Goal: Task Accomplishment & Management: Manage account settings

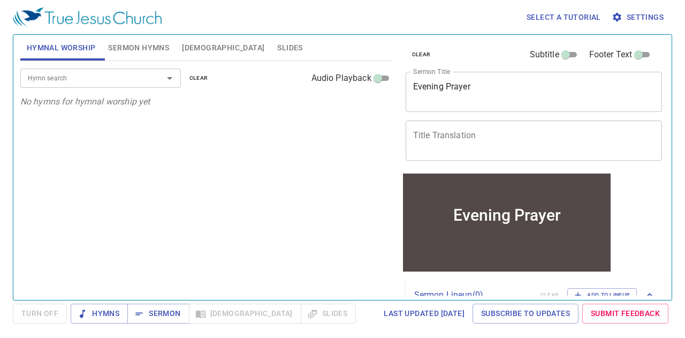
click at [644, 17] on span "Settings" at bounding box center [639, 17] width 50 height 13
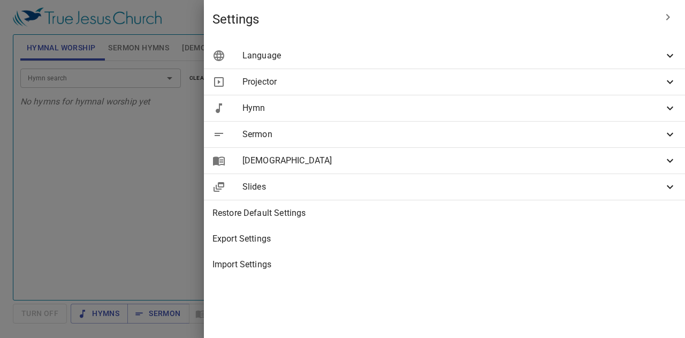
click at [499, 54] on span "Language" at bounding box center [453, 55] width 421 height 13
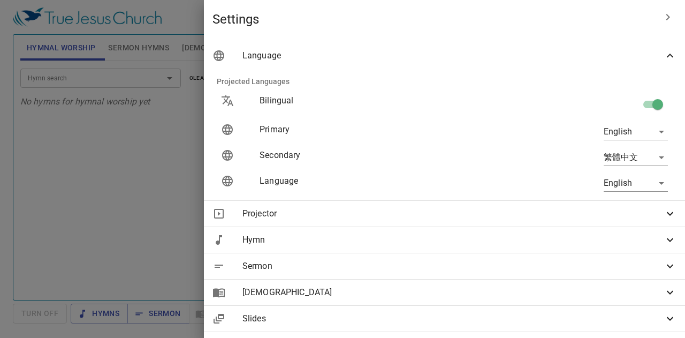
scroll to position [54, 0]
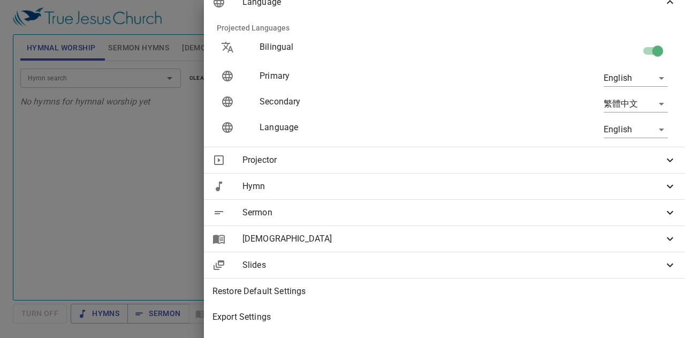
click at [512, 242] on span "[DEMOGRAPHIC_DATA]" at bounding box center [453, 238] width 421 height 13
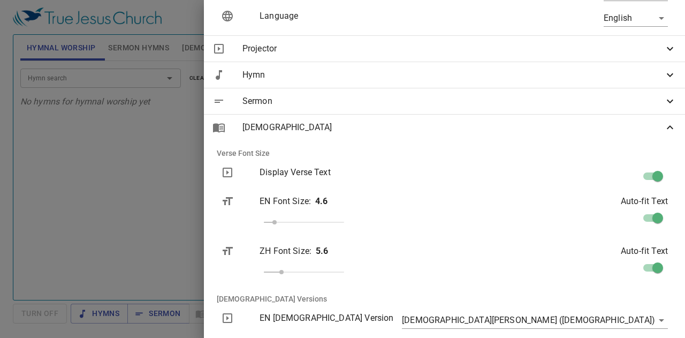
scroll to position [214, 0]
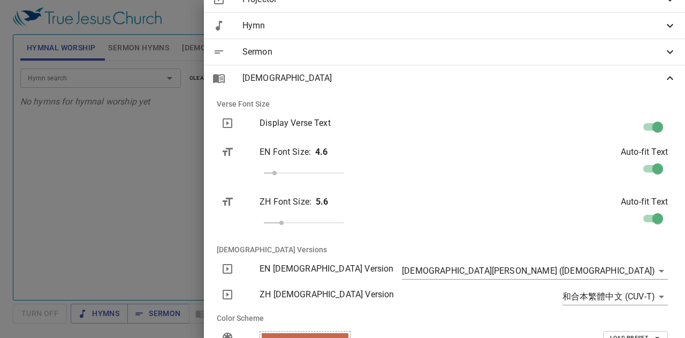
click at [635, 273] on body "Select a tutorial Settings Hymnal Worship Sermon Hymns [DEMOGRAPHIC_DATA] Slide…" at bounding box center [342, 169] width 685 height 338
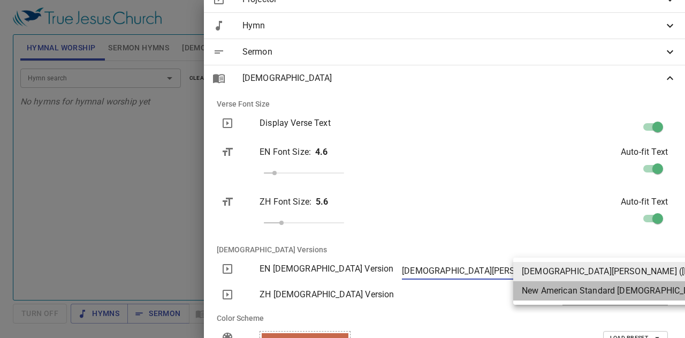
click at [645, 291] on li "New American Standard [DEMOGRAPHIC_DATA] (NASB)" at bounding box center [649, 290] width 270 height 19
type input "nasb"
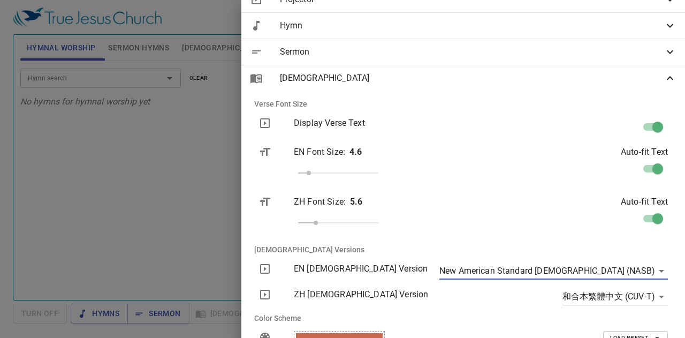
click at [643, 291] on body "Select a tutorial Settings Hymnal Worship Sermon Hymns [DEMOGRAPHIC_DATA] Slide…" at bounding box center [342, 169] width 685 height 338
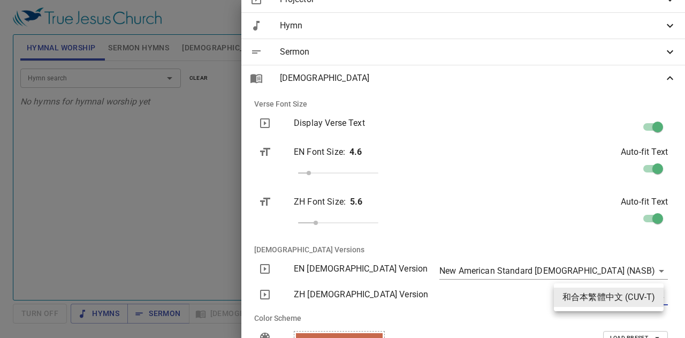
click at [210, 220] on div at bounding box center [342, 169] width 685 height 338
click at [218, 215] on div at bounding box center [342, 169] width 685 height 338
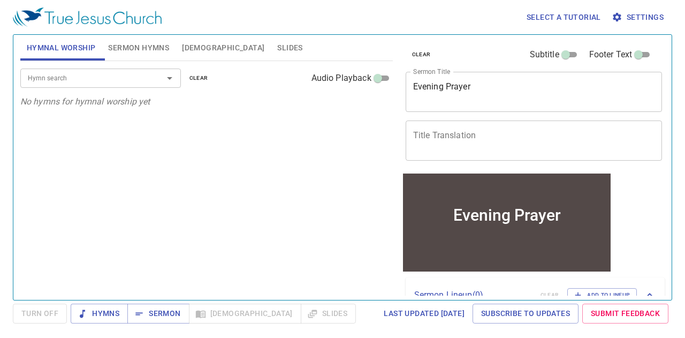
click at [191, 46] on span "[DEMOGRAPHIC_DATA]" at bounding box center [223, 47] width 82 height 13
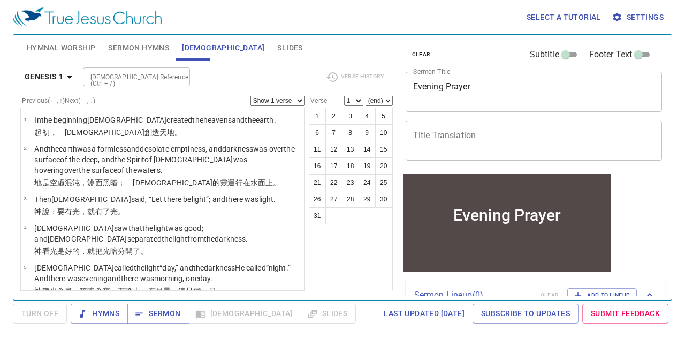
click at [641, 12] on span "Settings" at bounding box center [639, 17] width 50 height 13
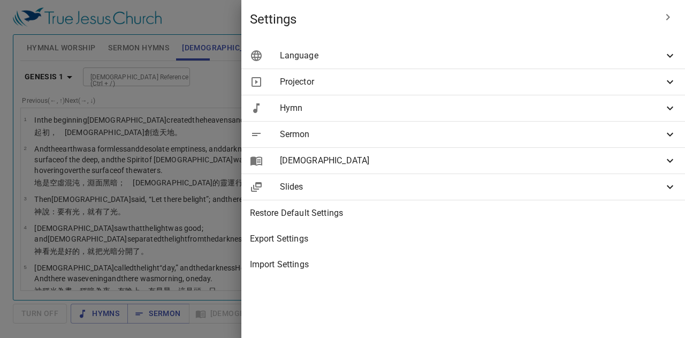
click at [469, 160] on span "[DEMOGRAPHIC_DATA]" at bounding box center [472, 160] width 384 height 13
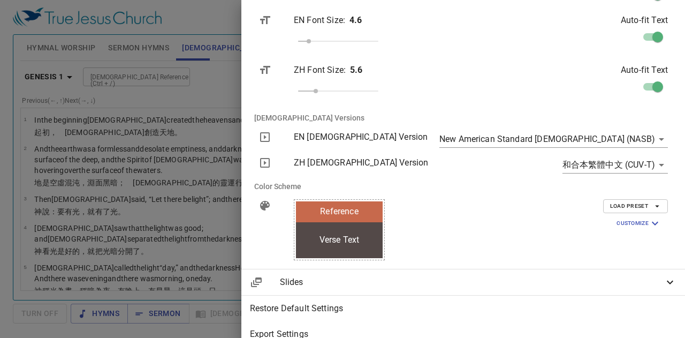
click at [641, 140] on body "Select a tutorial Settings Hymnal Worship Sermon Hymns [DEMOGRAPHIC_DATA] Slide…" at bounding box center [342, 169] width 685 height 338
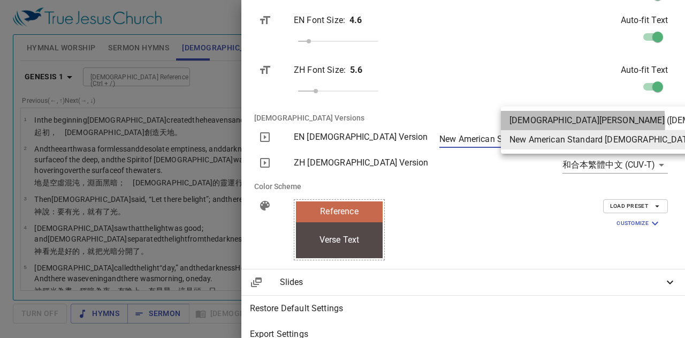
click at [559, 123] on li "[DEMOGRAPHIC_DATA][PERSON_NAME] ([DEMOGRAPHIC_DATA])" at bounding box center [636, 120] width 270 height 19
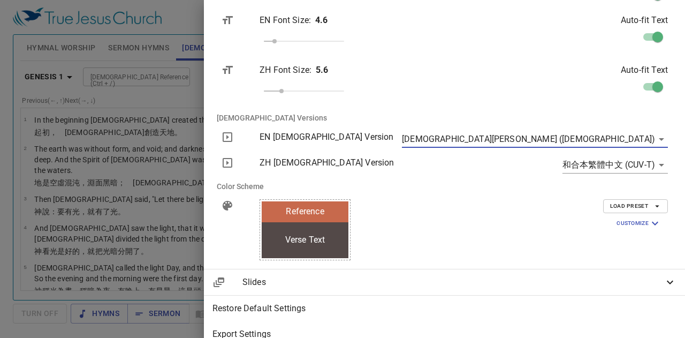
click at [590, 143] on body "Select a tutorial Settings Hymnal Worship Sermon Hymns [DEMOGRAPHIC_DATA] Slide…" at bounding box center [342, 169] width 685 height 338
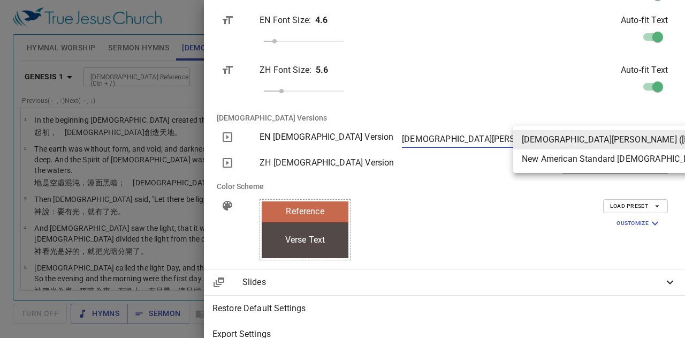
click at [588, 160] on li "New American Standard [DEMOGRAPHIC_DATA] (NASB)" at bounding box center [649, 158] width 270 height 19
type input "nasb"
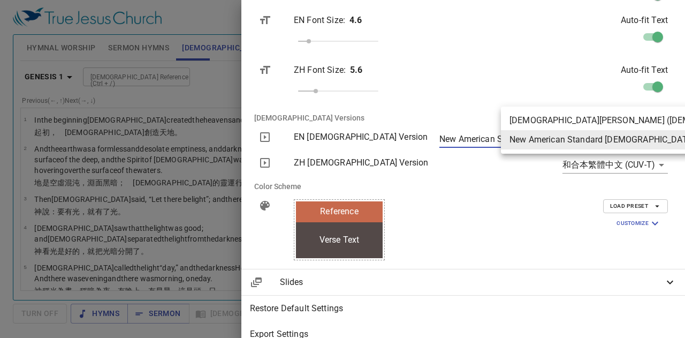
click at [585, 139] on body "Select a tutorial Settings Hymnal Worship Sermon Hymns [DEMOGRAPHIC_DATA] Slide…" at bounding box center [342, 169] width 685 height 338
click at [276, 71] on div at bounding box center [342, 169] width 685 height 338
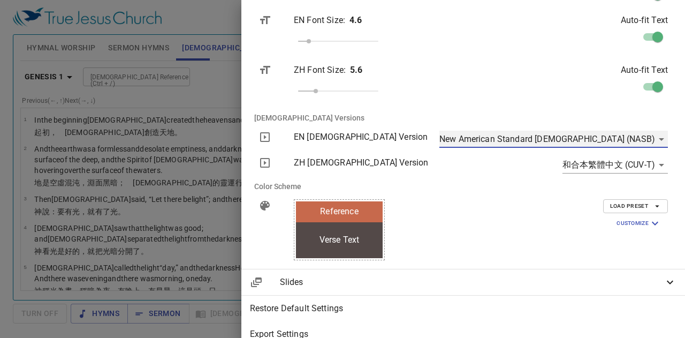
scroll to position [0, 0]
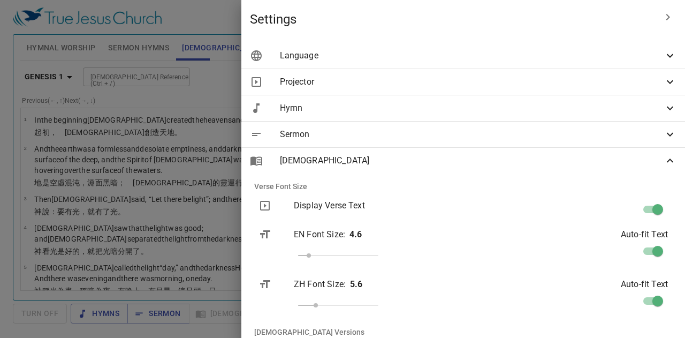
click at [662, 17] on icon "button" at bounding box center [668, 17] width 13 height 13
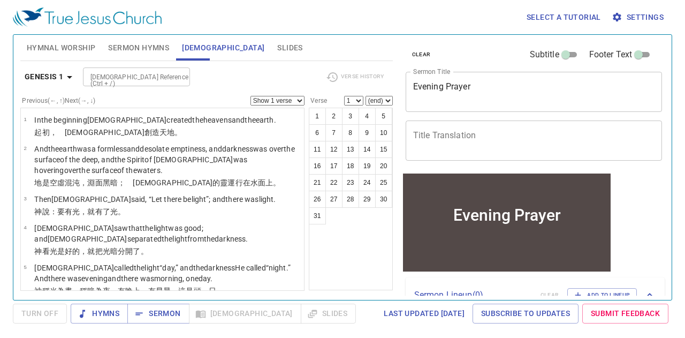
click at [360, 6] on div "Select a tutorial Settings" at bounding box center [340, 17] width 655 height 34
